Goal: Use online tool/utility: Utilize a website feature to perform a specific function

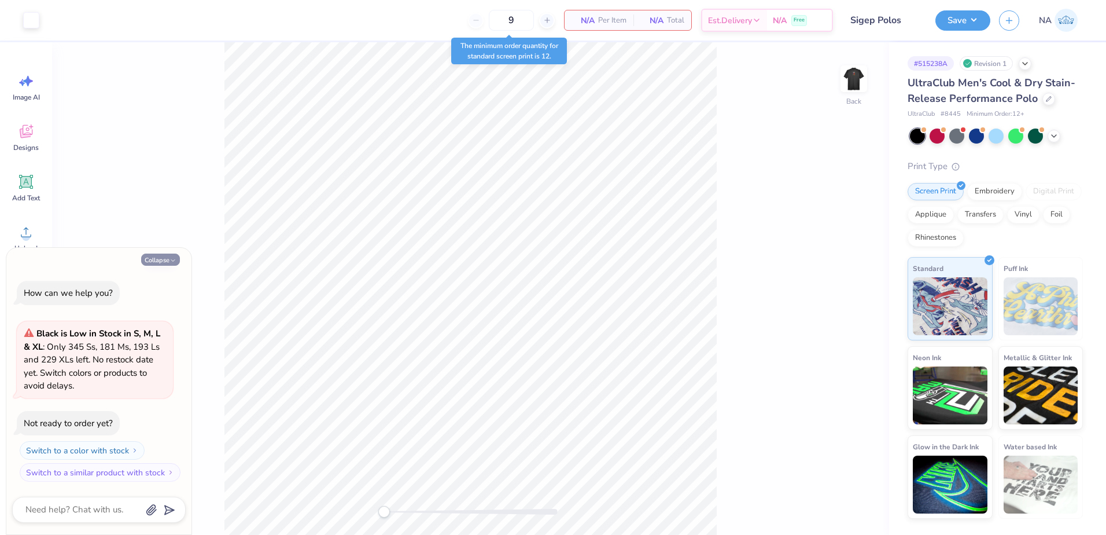
click at [165, 260] on button "Collapse" at bounding box center [160, 259] width 39 height 12
type textarea "x"
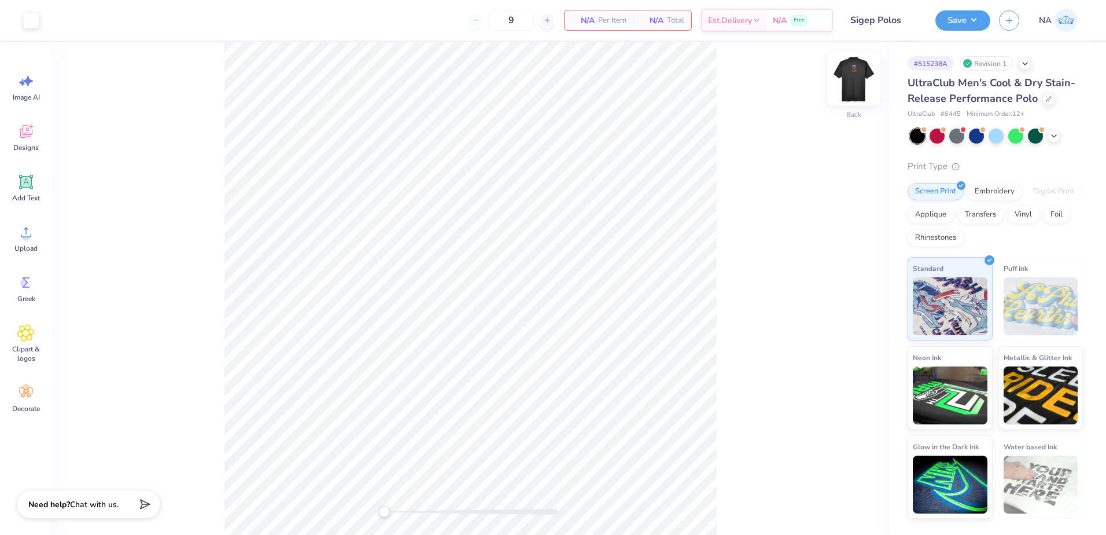
click at [855, 83] on img at bounding box center [854, 79] width 46 height 46
click at [109, 20] on div at bounding box center [114, 19] width 16 height 16
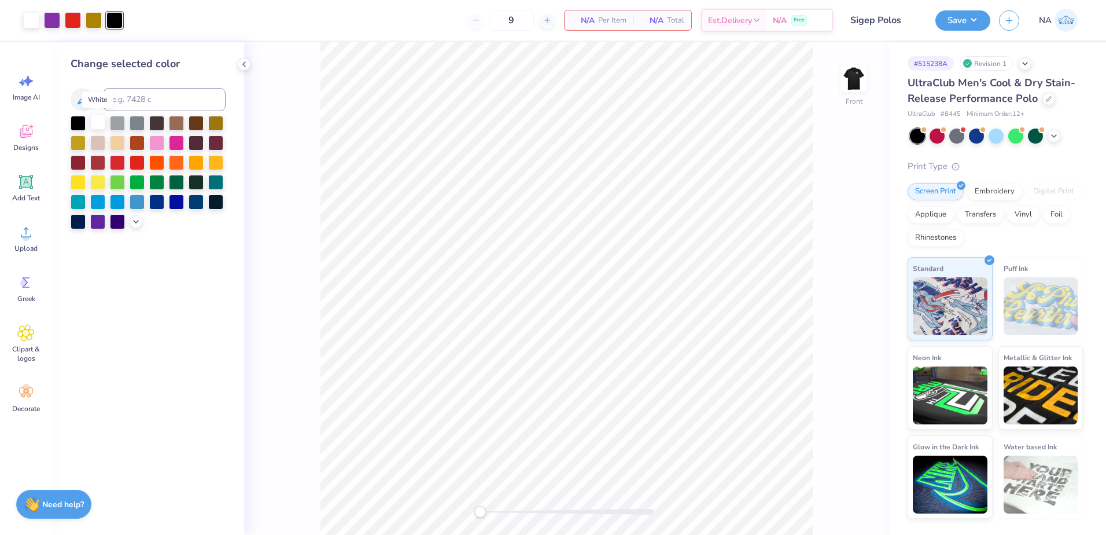
click at [97, 130] on div at bounding box center [97, 122] width 15 height 15
click at [836, 499] on icon at bounding box center [835, 502] width 10 height 10
click at [93, 15] on div at bounding box center [94, 19] width 16 height 16
click at [102, 119] on div at bounding box center [97, 122] width 15 height 15
click at [839, 507] on icon at bounding box center [835, 502] width 12 height 12
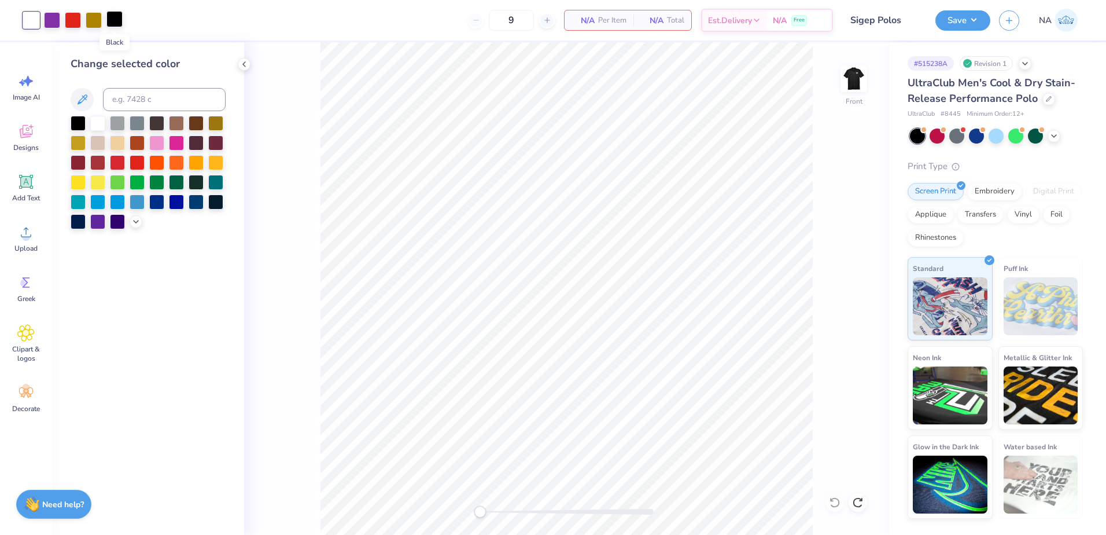
click at [114, 14] on div at bounding box center [114, 19] width 16 height 16
